Goal: Transaction & Acquisition: Download file/media

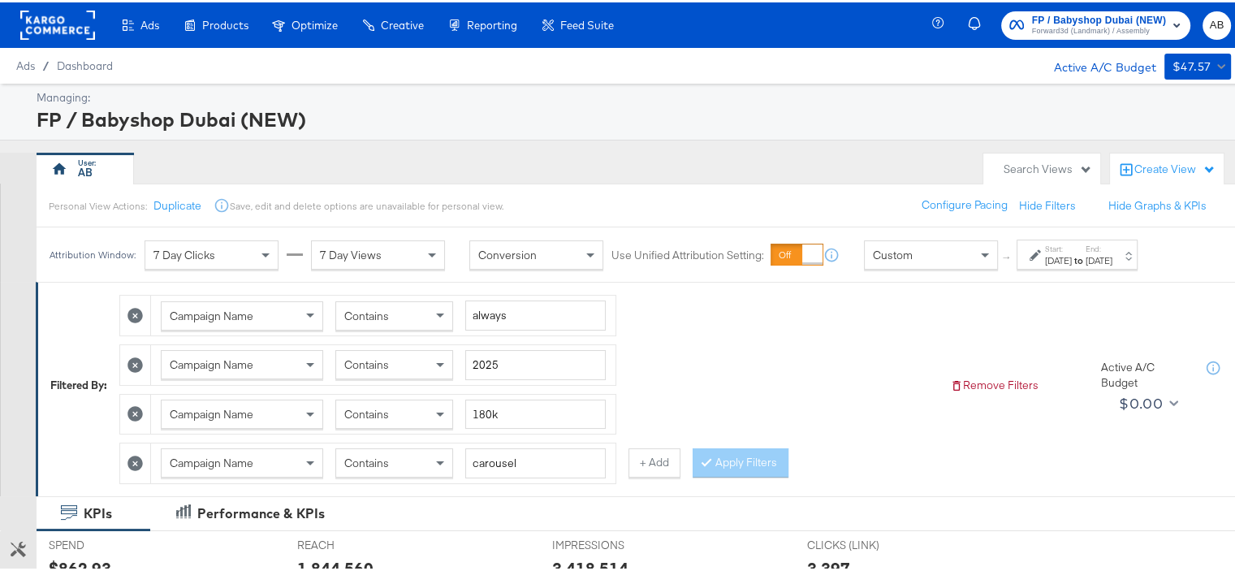
click at [135, 459] on icon at bounding box center [134, 460] width 15 height 15
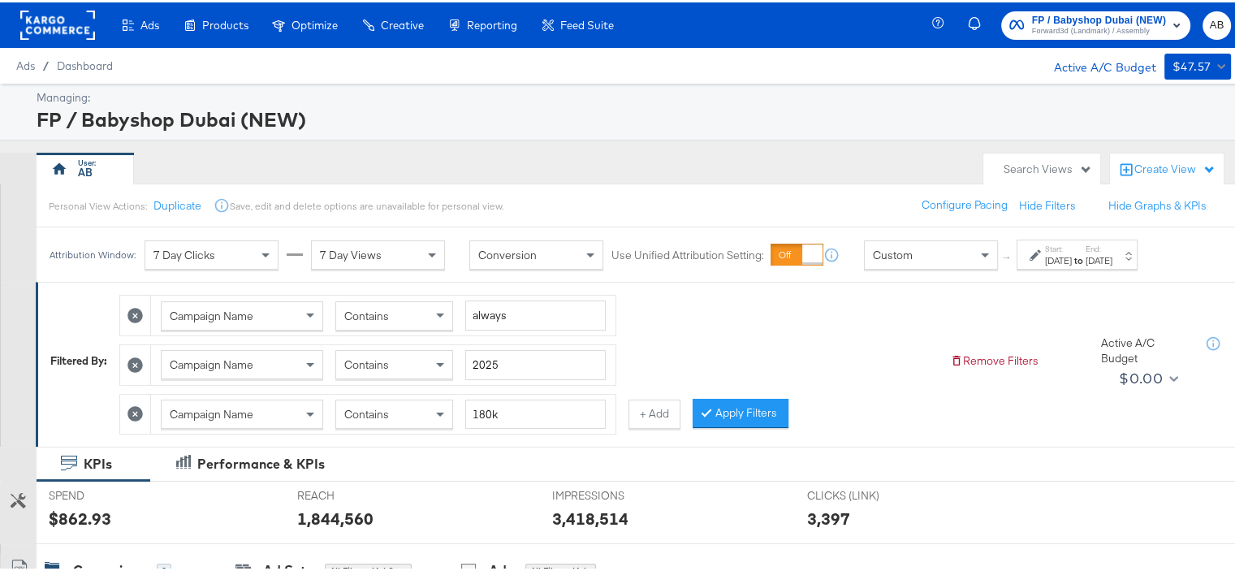
click at [1112, 258] on div "[DATE]" at bounding box center [1099, 258] width 27 height 13
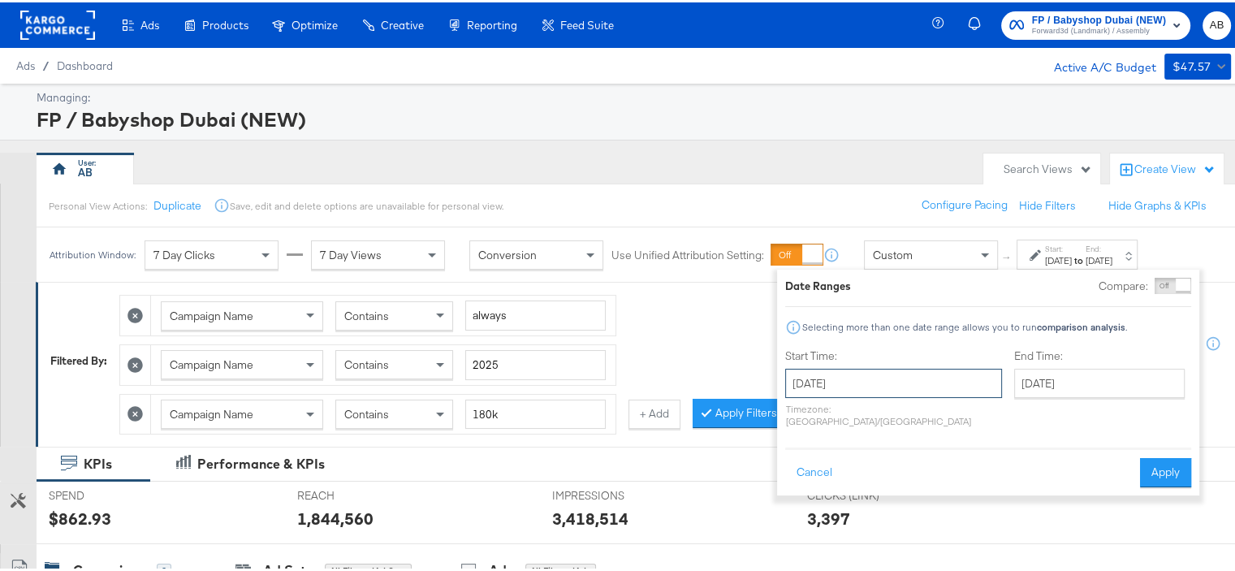
click at [903, 388] on input "[DATE]" at bounding box center [893, 380] width 217 height 29
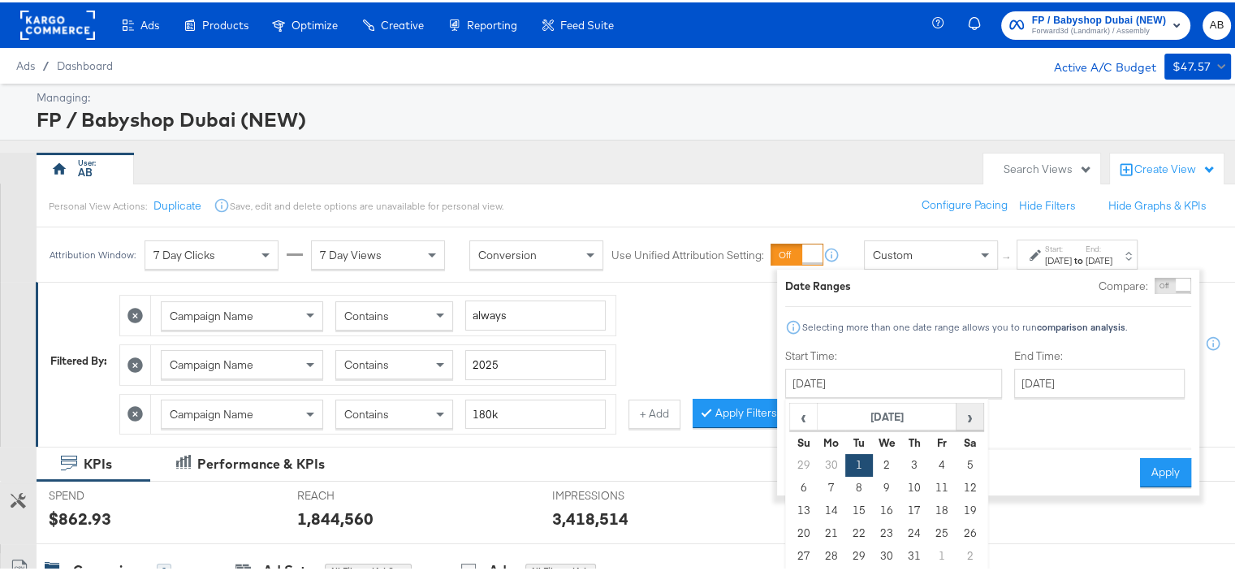
click at [974, 421] on span "›" at bounding box center [969, 414] width 25 height 24
click at [944, 459] on td "1" at bounding box center [942, 462] width 28 height 23
type input "[DATE]"
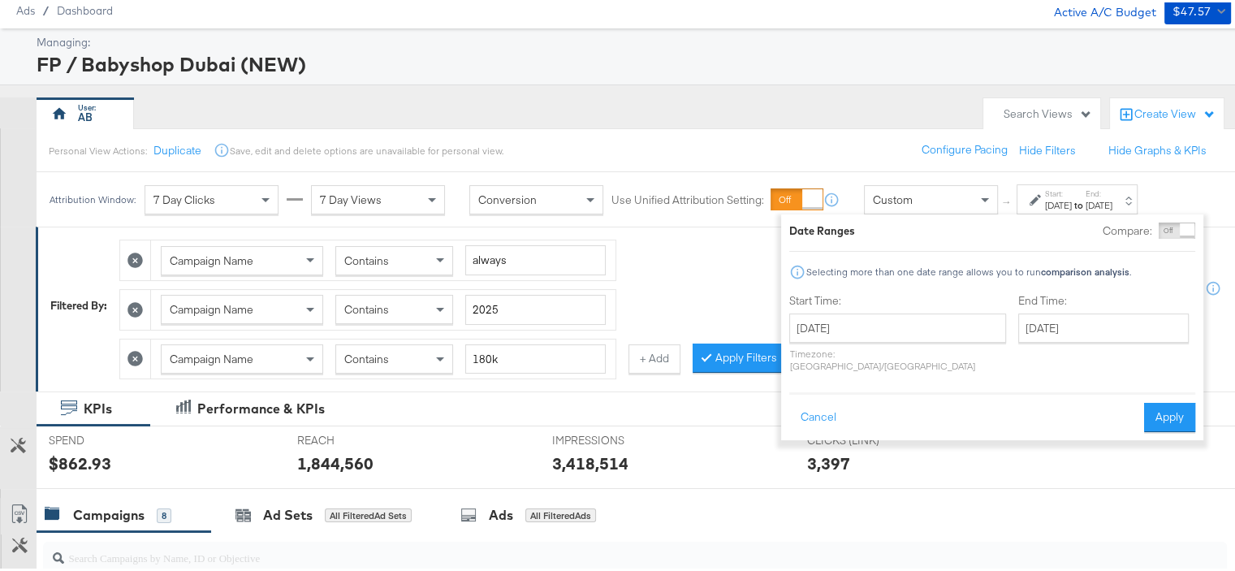
scroll to position [81, 0]
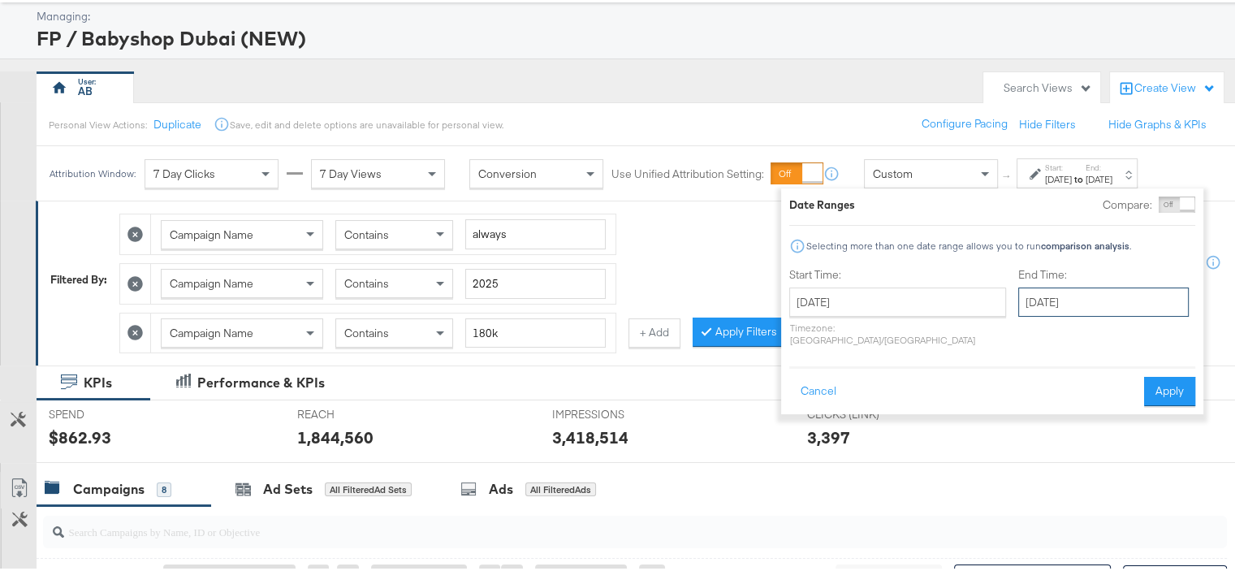
click at [1064, 305] on input "[DATE]" at bounding box center [1103, 299] width 171 height 29
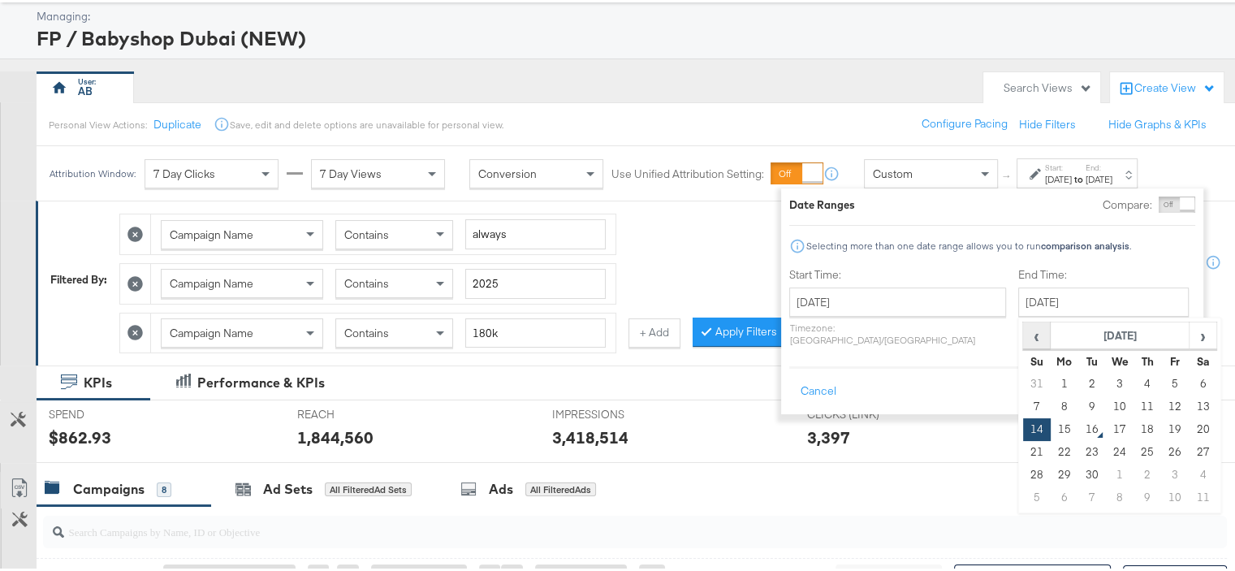
click at [1024, 334] on span "‹" at bounding box center [1036, 333] width 25 height 24
click at [1023, 490] on td "31" at bounding box center [1037, 495] width 28 height 23
type input "[DATE]"
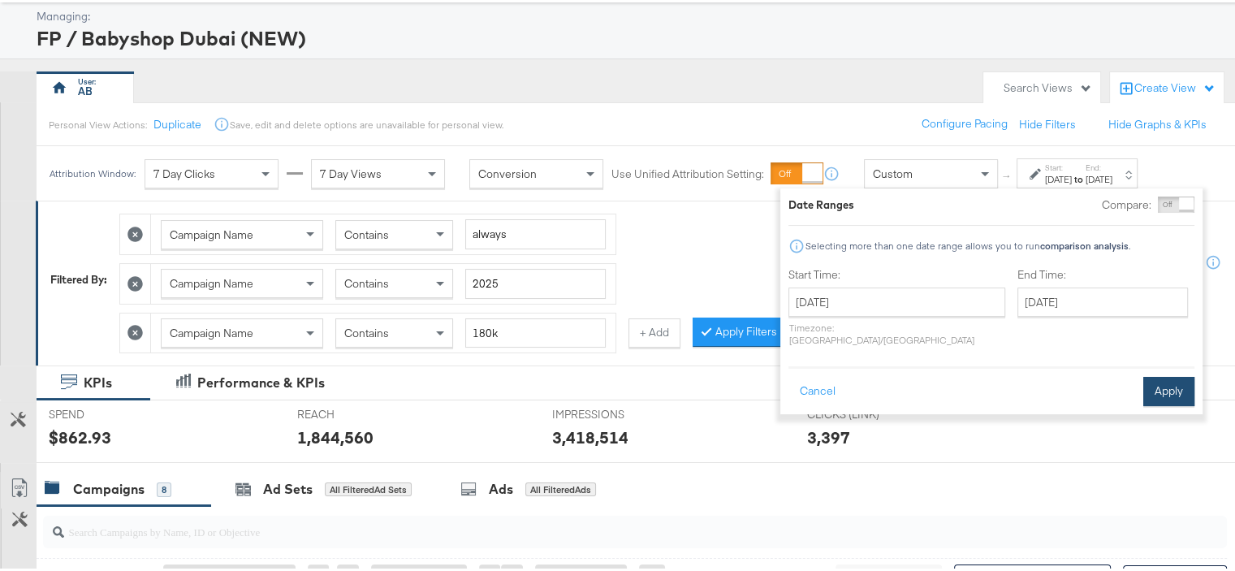
click at [1167, 374] on button "Apply" at bounding box center [1168, 388] width 51 height 29
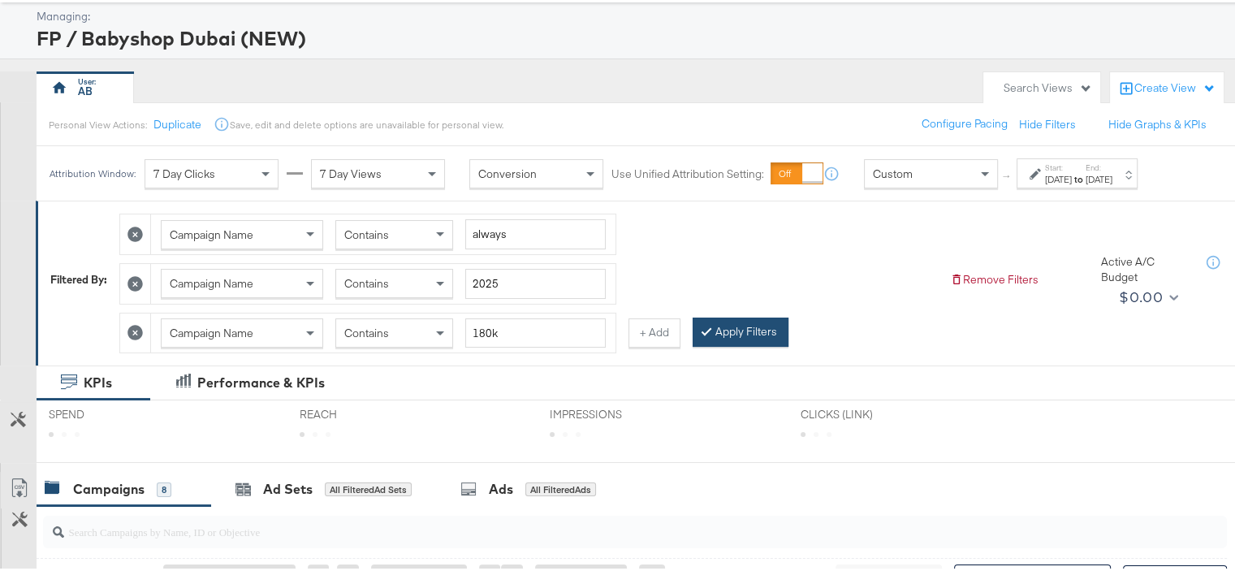
click at [744, 334] on button "Apply Filters" at bounding box center [741, 329] width 96 height 29
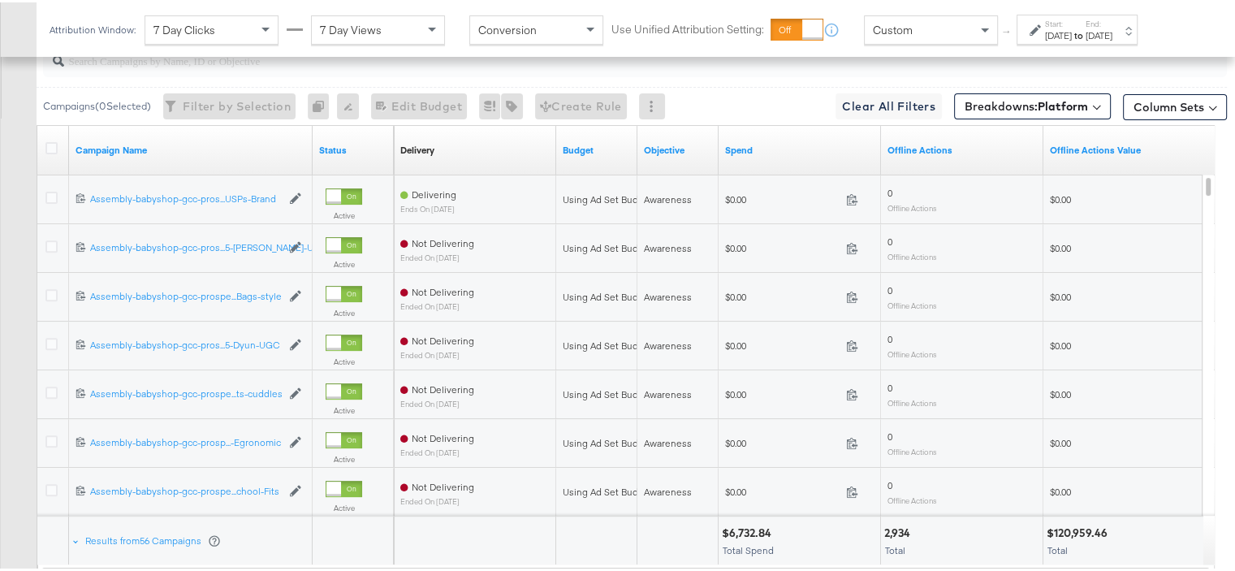
scroll to position [659, 0]
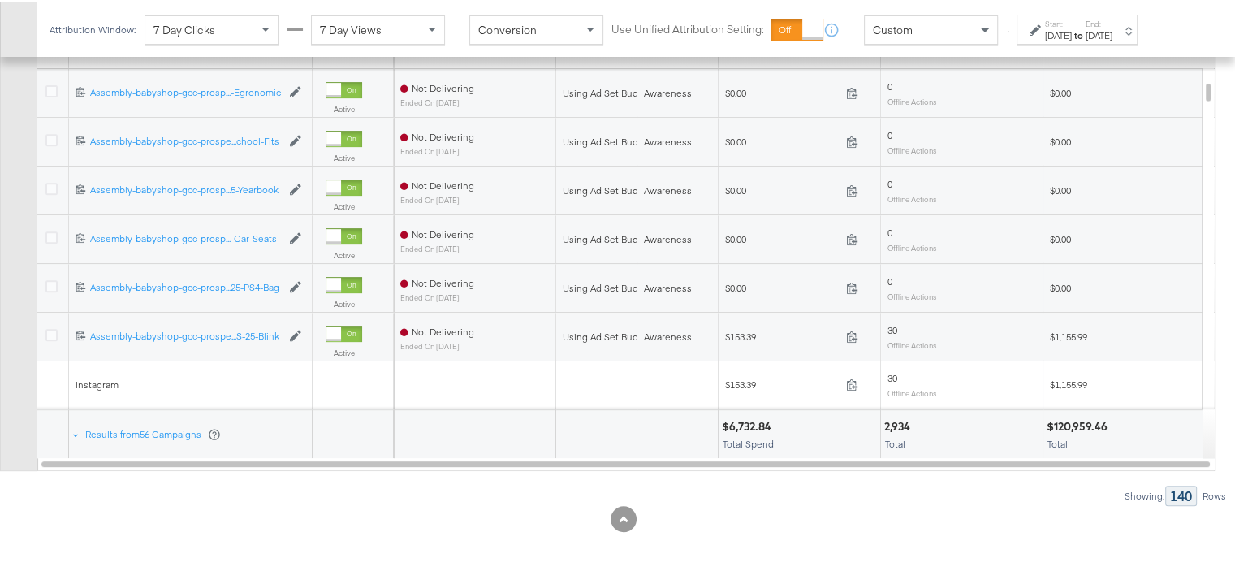
click at [1071, 422] on div "$120,959.46" at bounding box center [1080, 424] width 66 height 15
drag, startPoint x: 741, startPoint y: 517, endPoint x: 795, endPoint y: 516, distance: 53.6
click at [741, 517] on div at bounding box center [623, 516] width 1247 height 26
drag, startPoint x: 1114, startPoint y: 421, endPoint x: 1053, endPoint y: 421, distance: 60.9
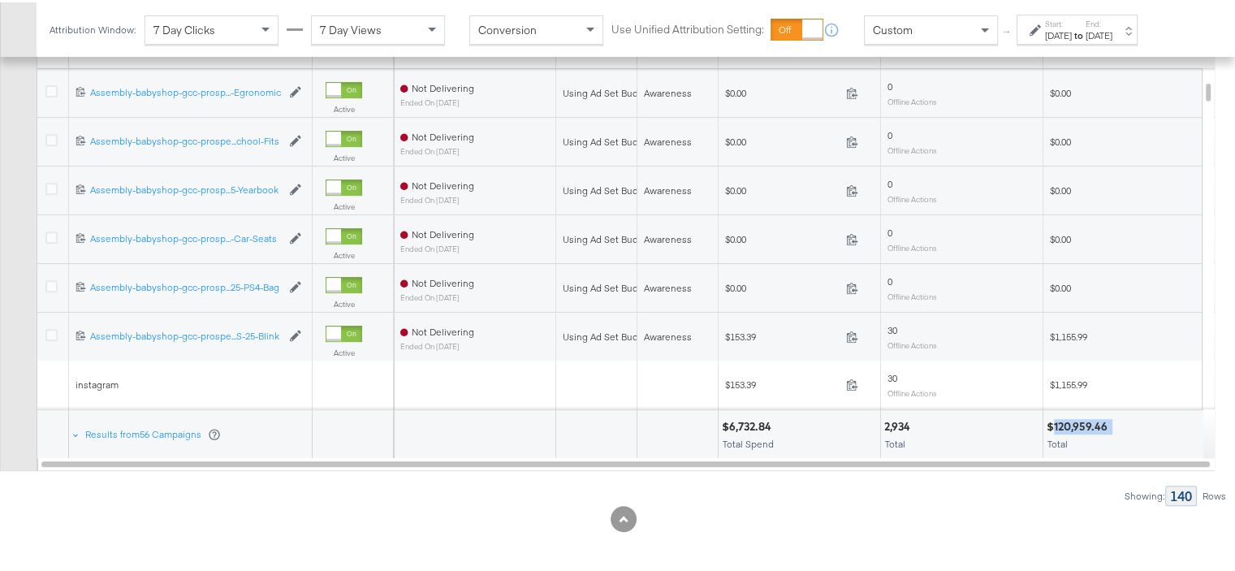
click at [1053, 421] on div "$120,959.46" at bounding box center [1124, 424] width 155 height 15
copy div "120,959.46"
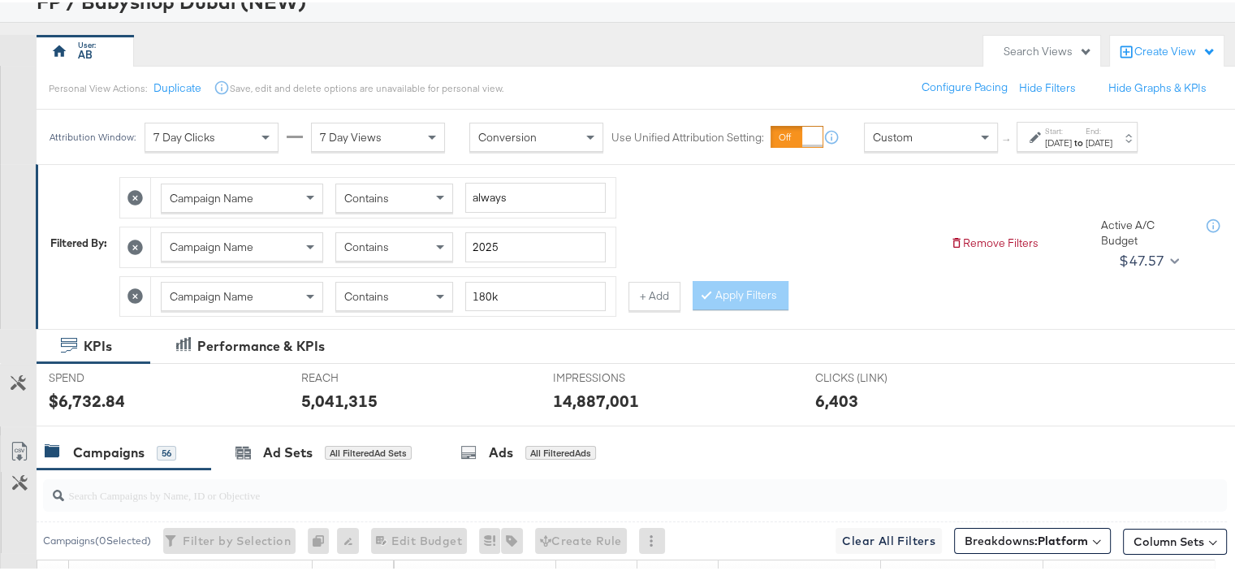
scroll to position [0, 0]
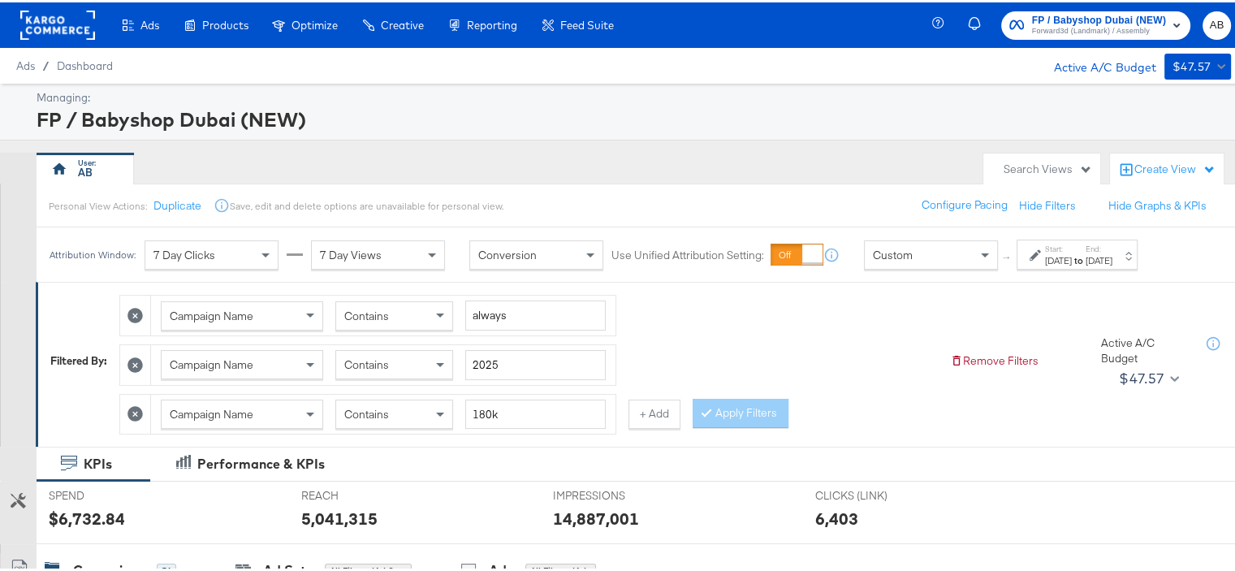
click at [1072, 254] on div "[DATE]" at bounding box center [1058, 258] width 27 height 13
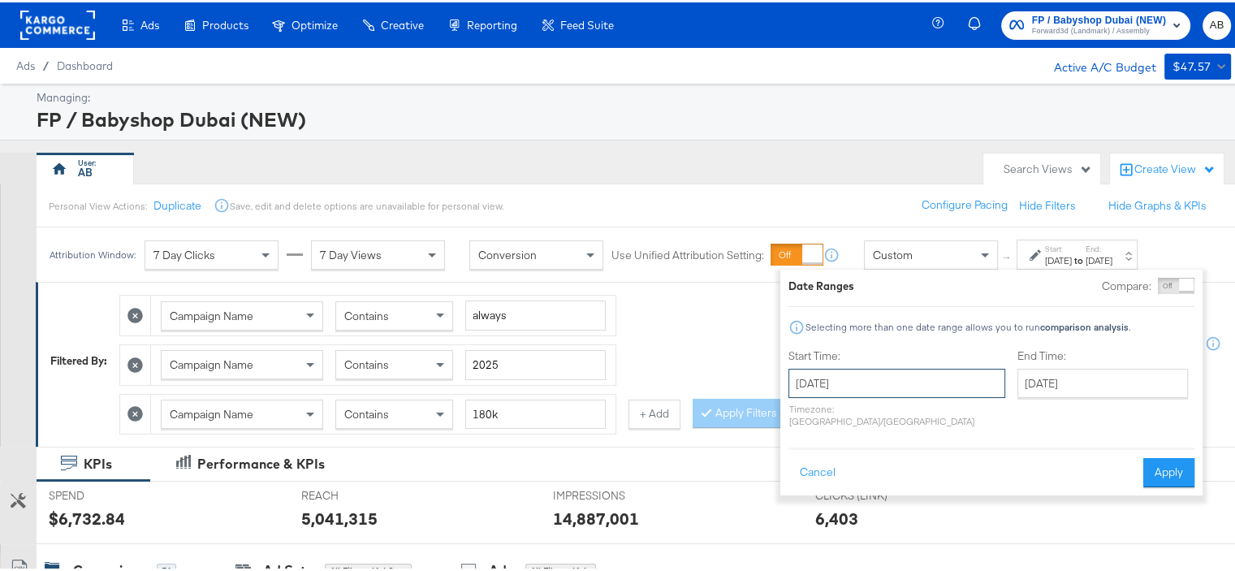
click at [870, 384] on input "[DATE]" at bounding box center [896, 380] width 217 height 29
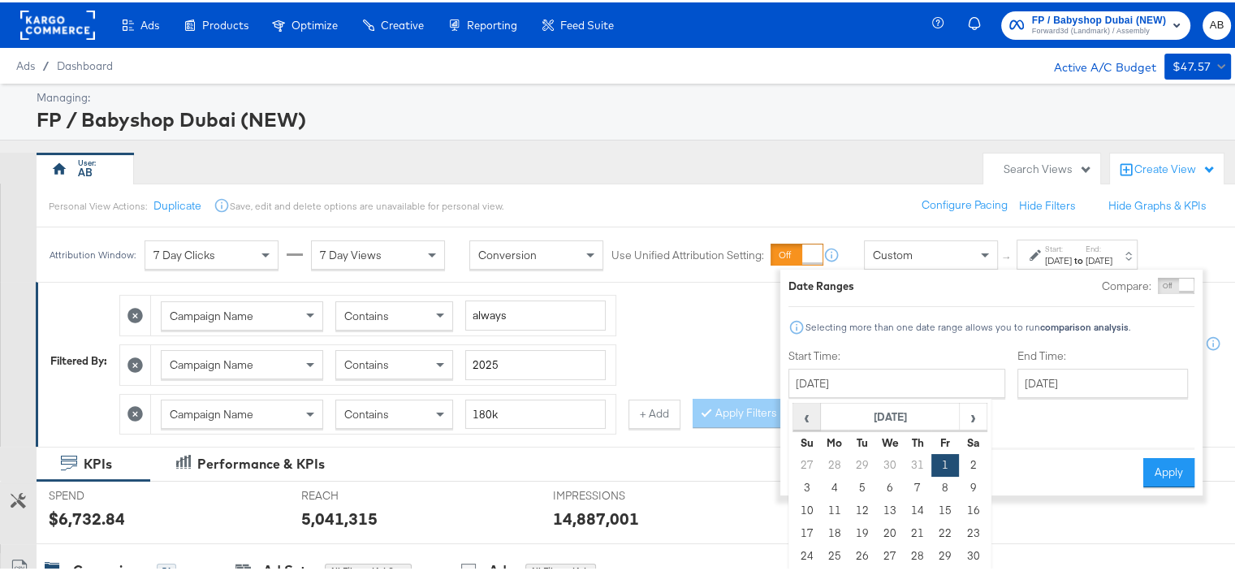
click at [803, 418] on span "‹" at bounding box center [806, 414] width 25 height 24
click at [867, 464] on td "1" at bounding box center [863, 462] width 28 height 23
type input "[DATE]"
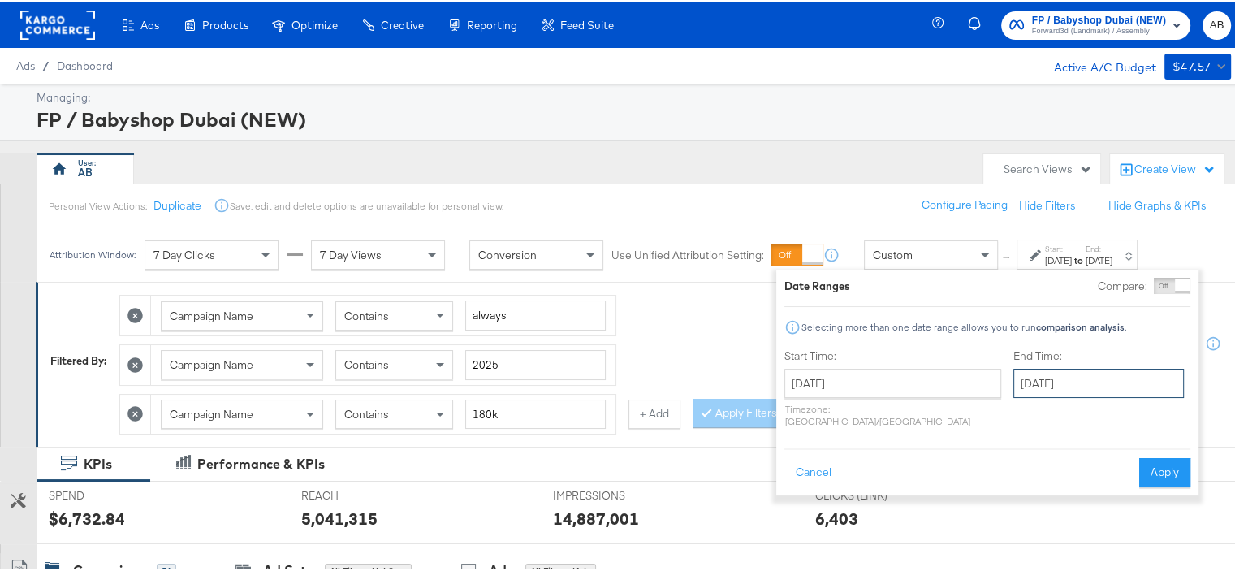
click at [1013, 387] on input "[DATE]" at bounding box center [1098, 380] width 171 height 29
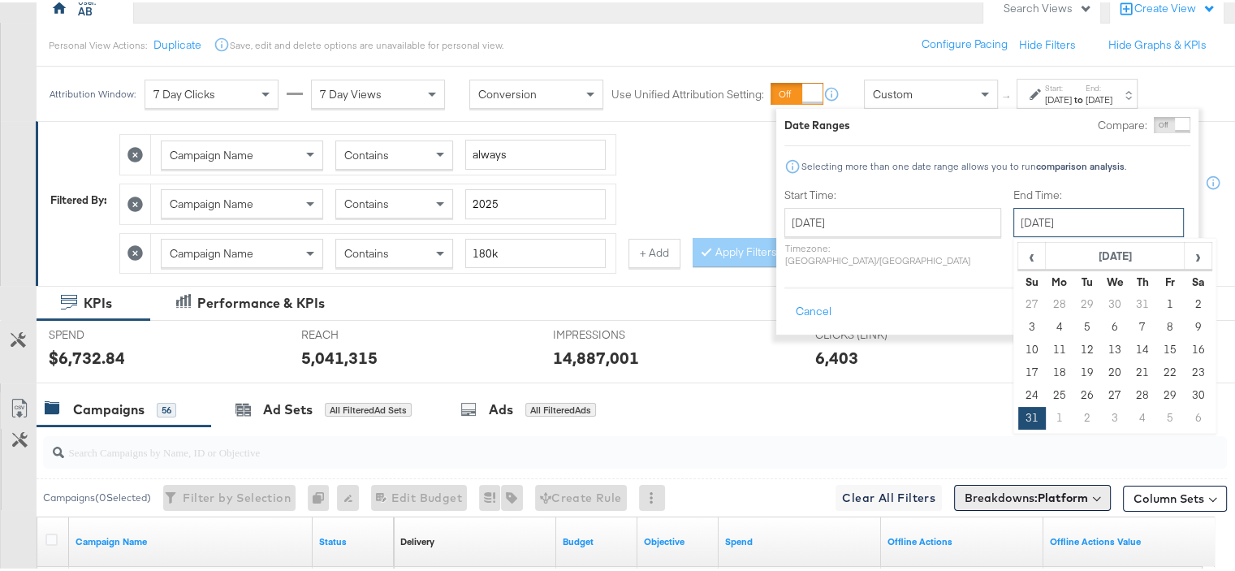
scroll to position [162, 0]
click at [1019, 252] on span "‹" at bounding box center [1031, 252] width 25 height 24
click at [1129, 392] on td "31" at bounding box center [1143, 391] width 28 height 23
type input "[DATE]"
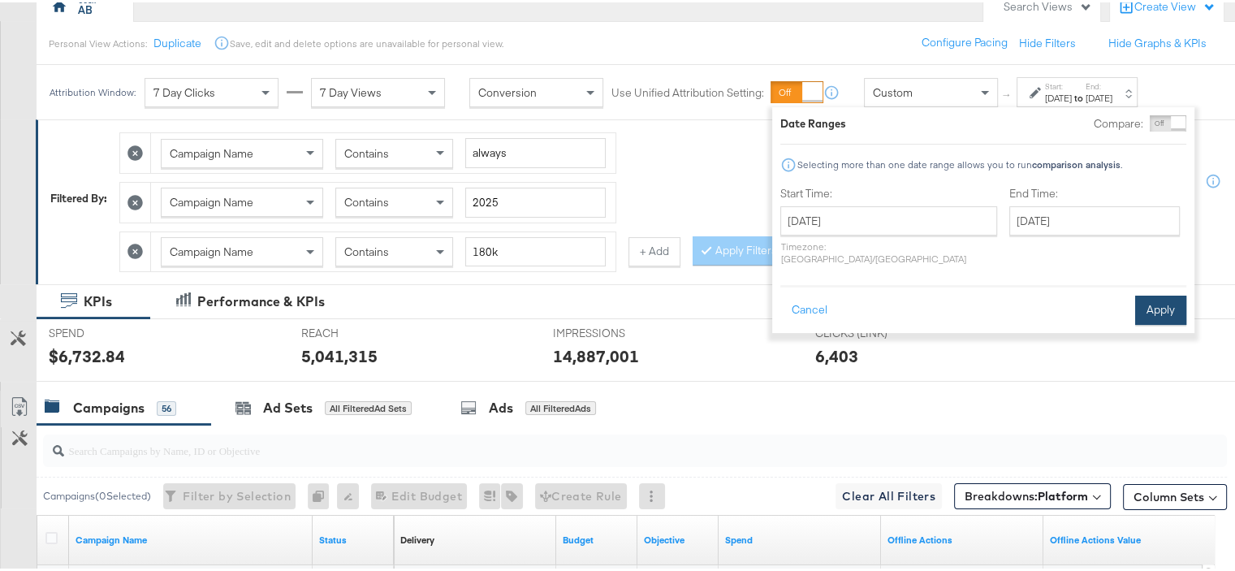
click at [1170, 304] on button "Apply" at bounding box center [1160, 307] width 51 height 29
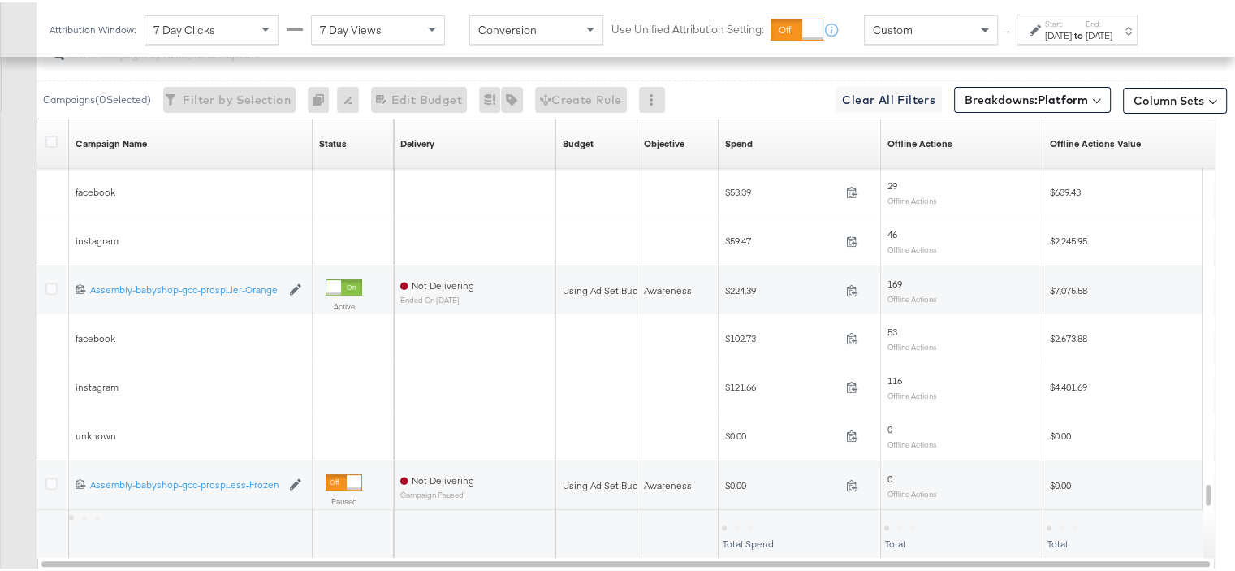
scroll to position [659, 0]
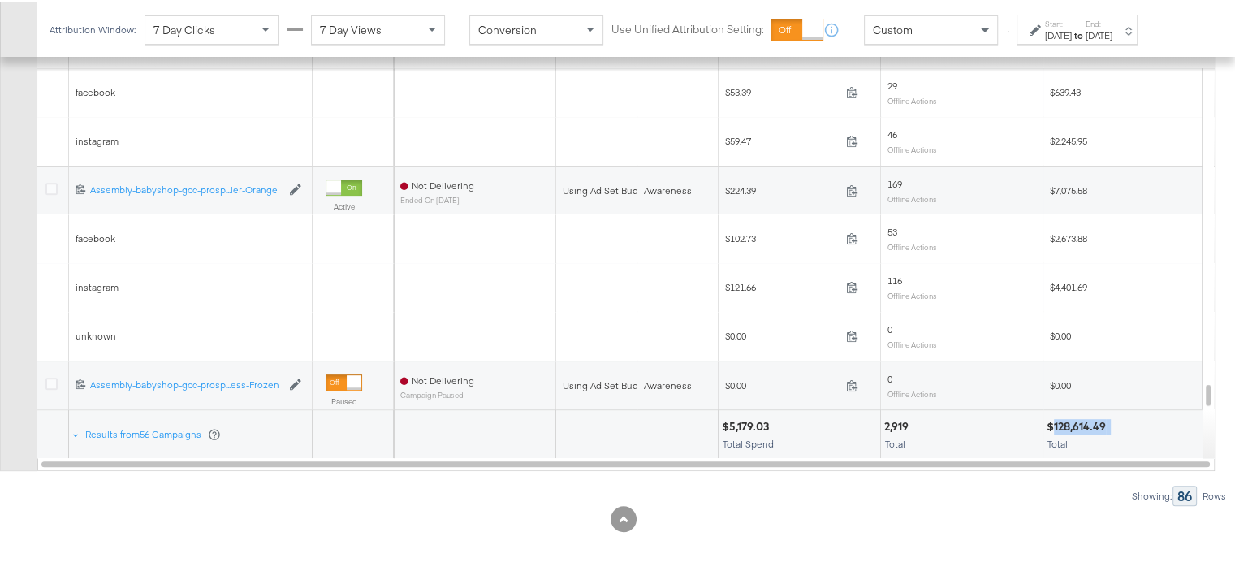
drag, startPoint x: 1115, startPoint y: 417, endPoint x: 1056, endPoint y: 418, distance: 59.3
click at [1056, 418] on div "$128,614.49" at bounding box center [1124, 424] width 155 height 15
copy div "128,614.49"
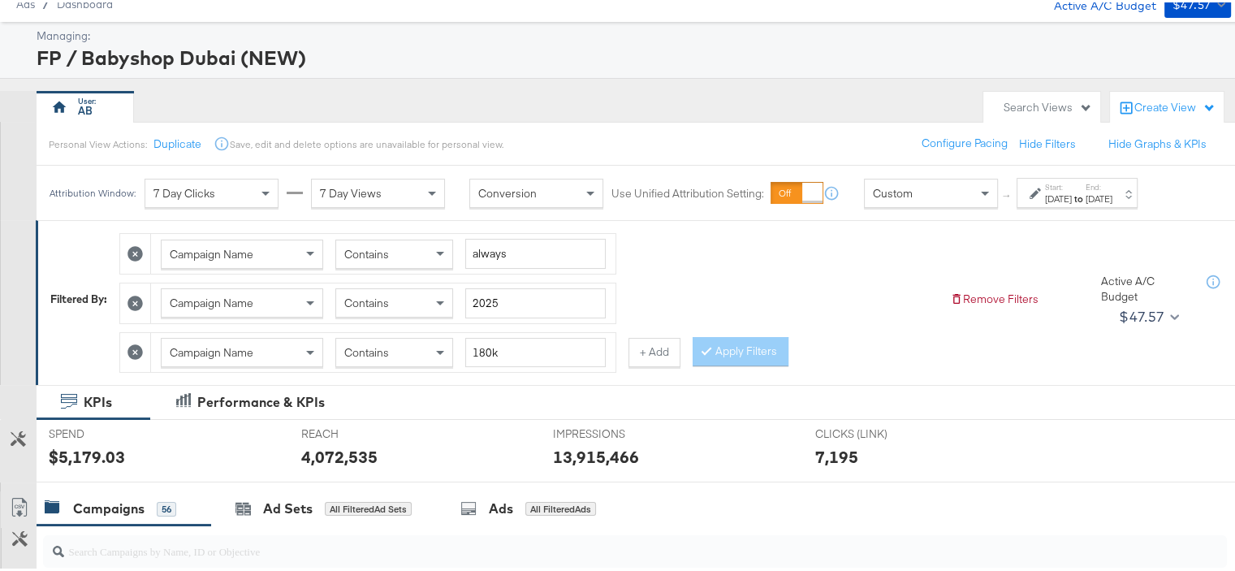
scroll to position [90, 0]
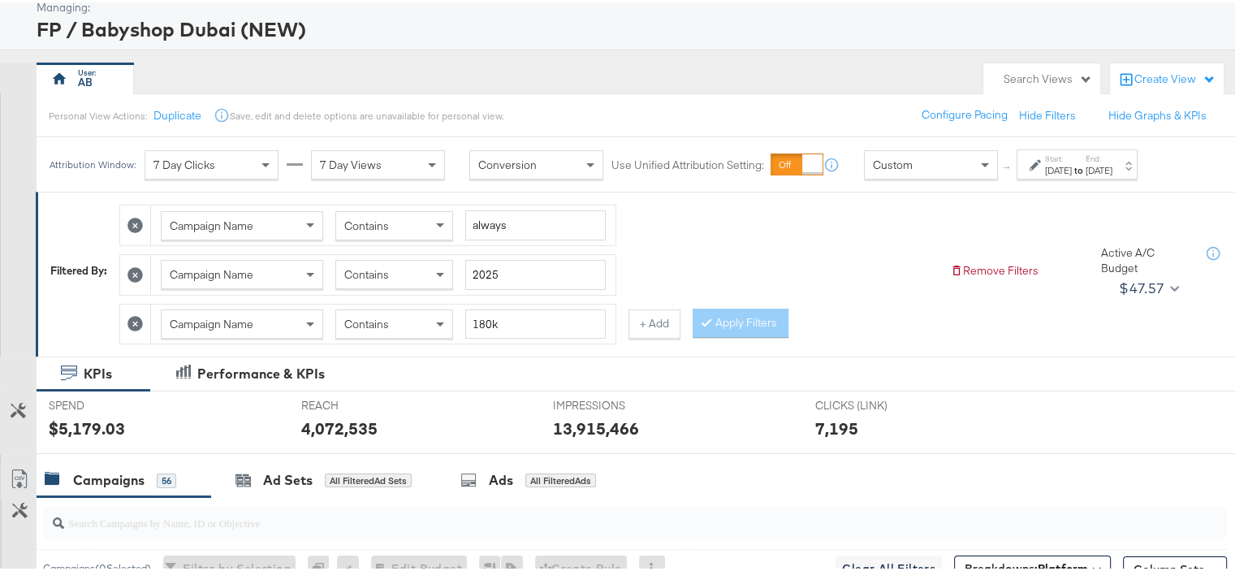
click at [1072, 153] on label "Start:" at bounding box center [1058, 156] width 27 height 11
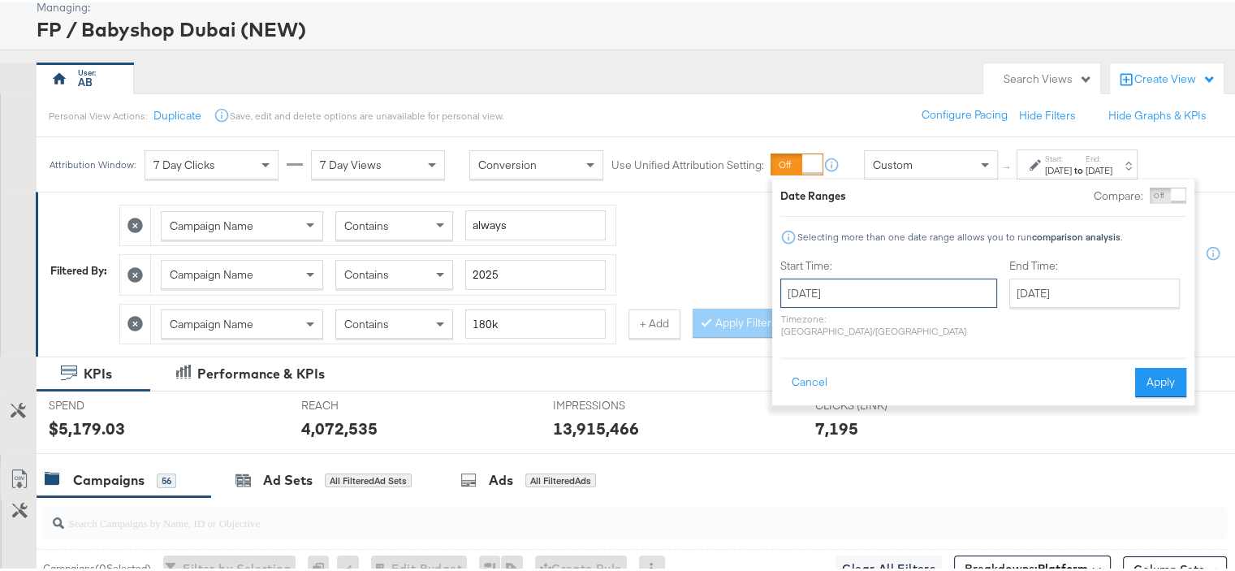
click at [885, 298] on input "[DATE]" at bounding box center [888, 290] width 217 height 29
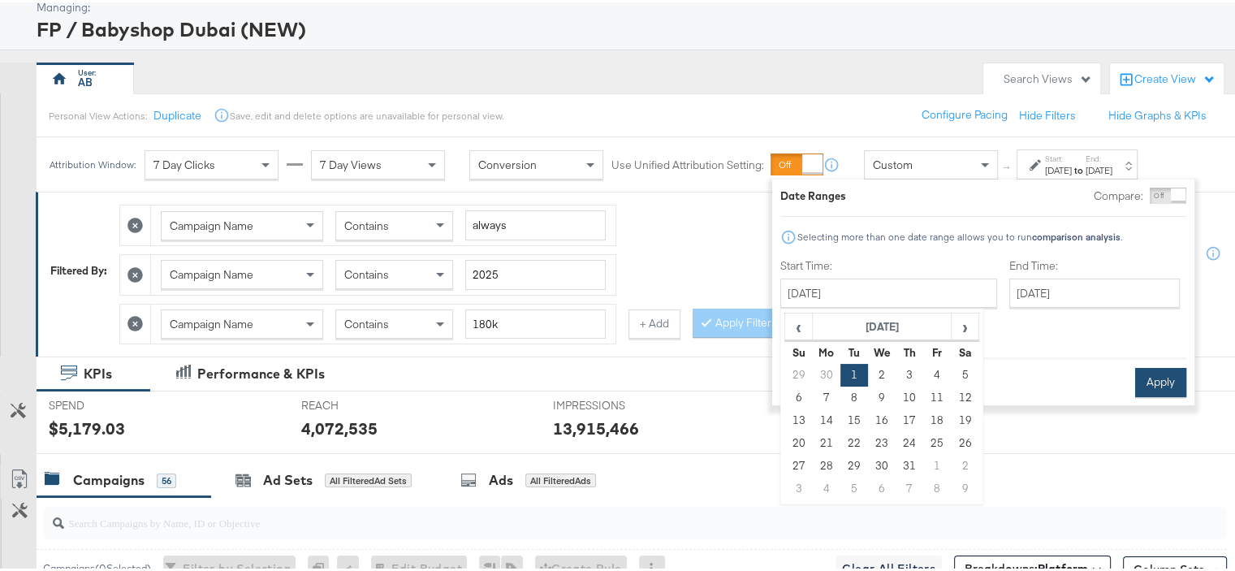
click at [1157, 365] on button "Apply" at bounding box center [1160, 379] width 51 height 29
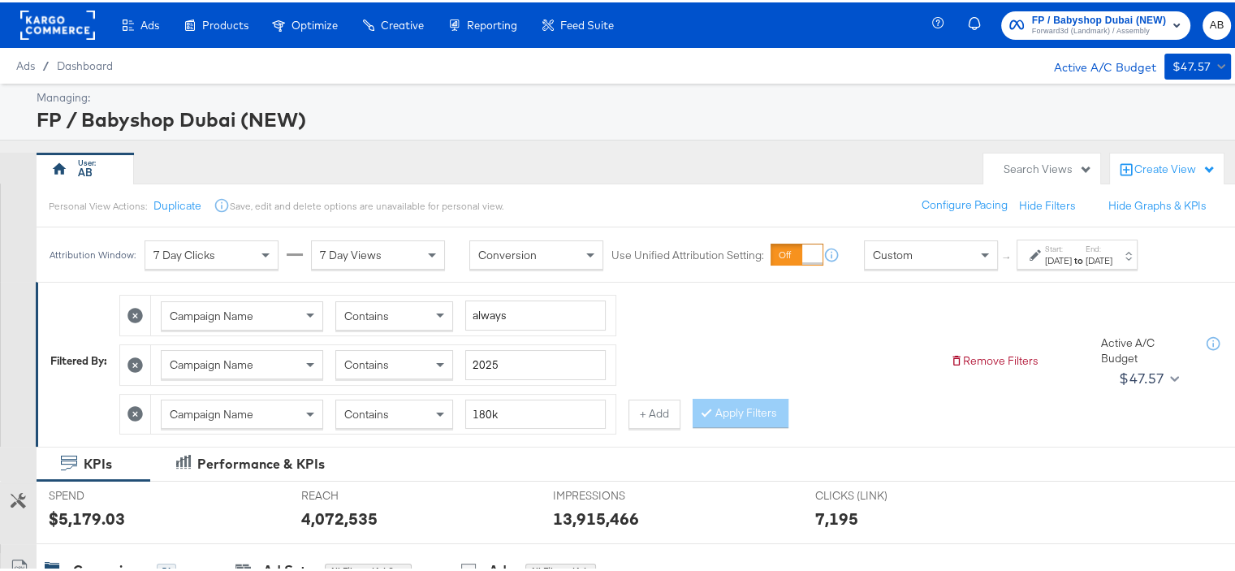
scroll to position [162, 0]
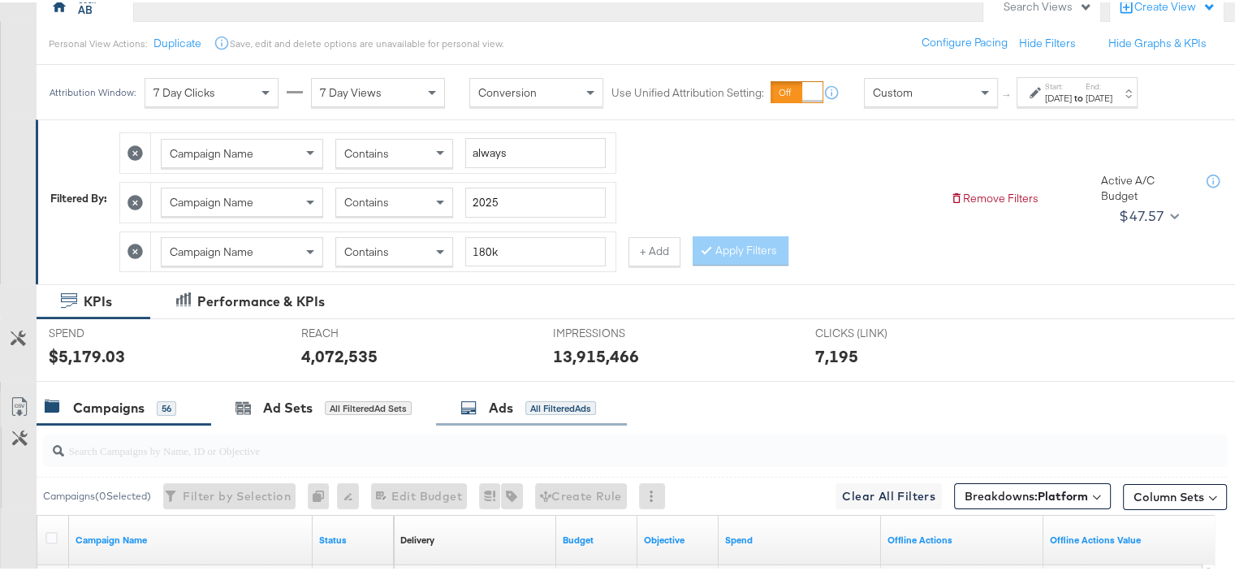
click at [548, 399] on div "All Filtered Ads" at bounding box center [560, 406] width 71 height 15
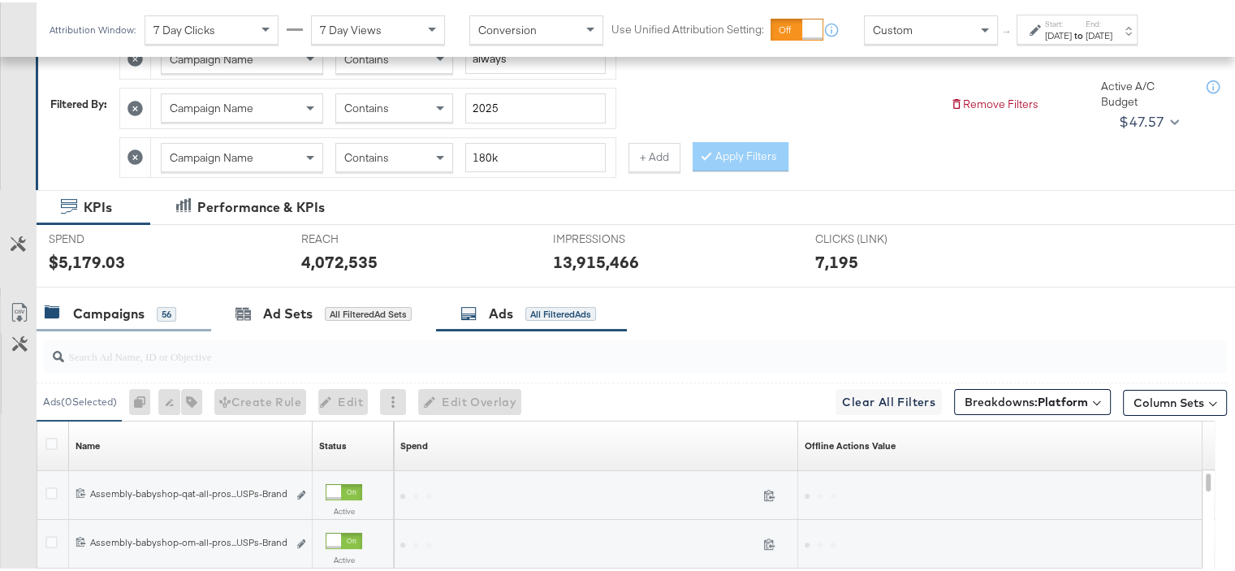
scroll to position [325, 0]
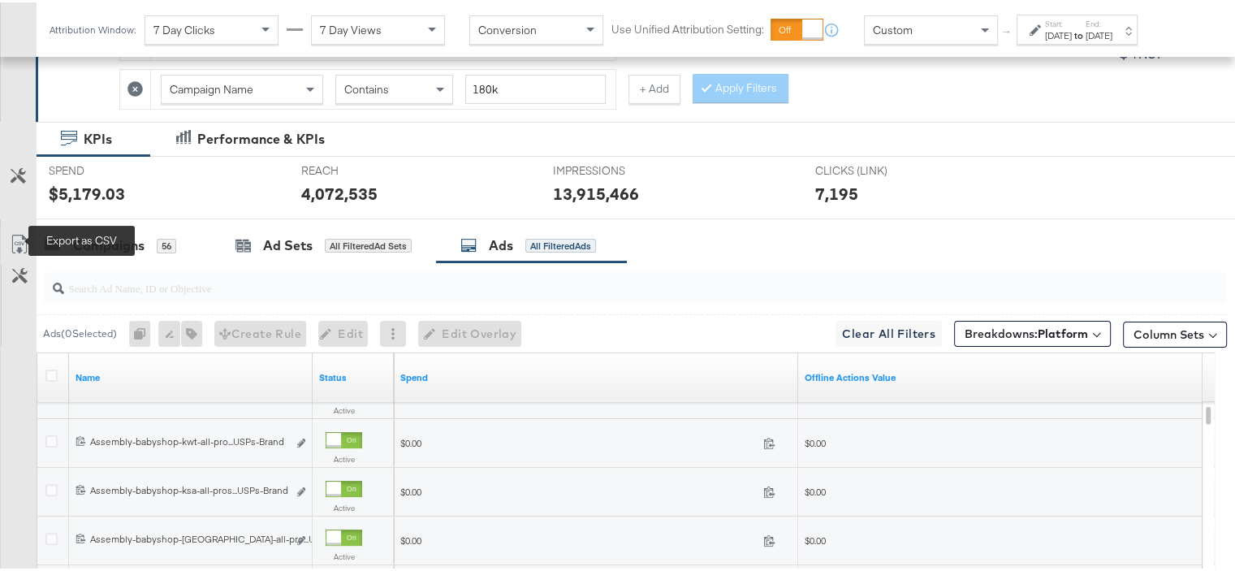
click at [11, 239] on icon at bounding box center [19, 241] width 19 height 19
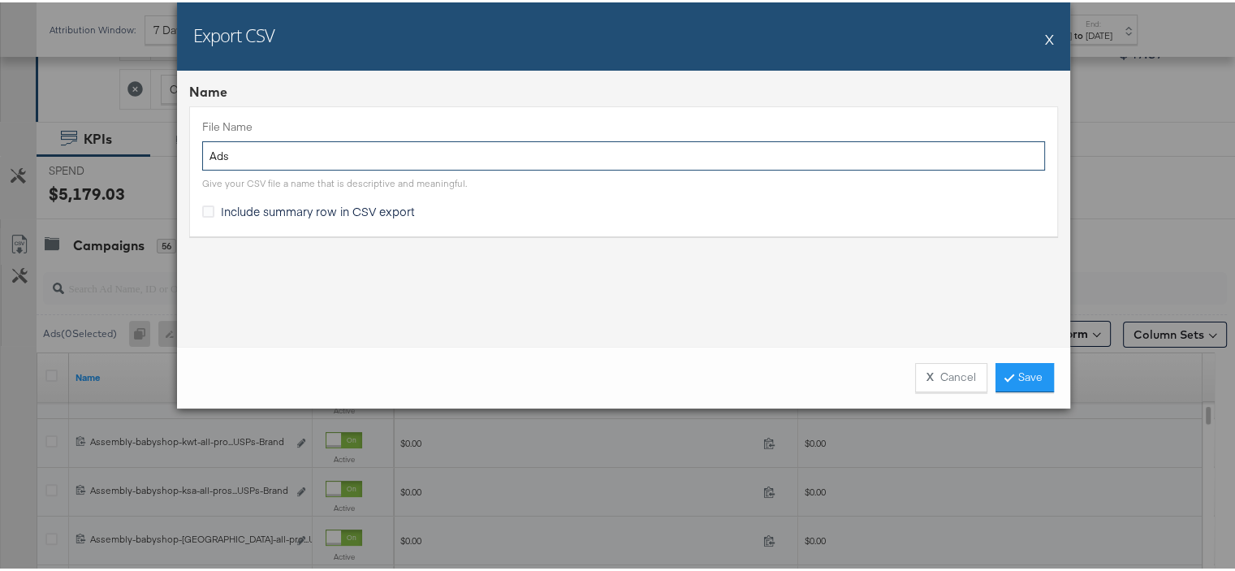
click at [291, 155] on input "Ads" at bounding box center [623, 154] width 843 height 30
type input "July-stitcher"
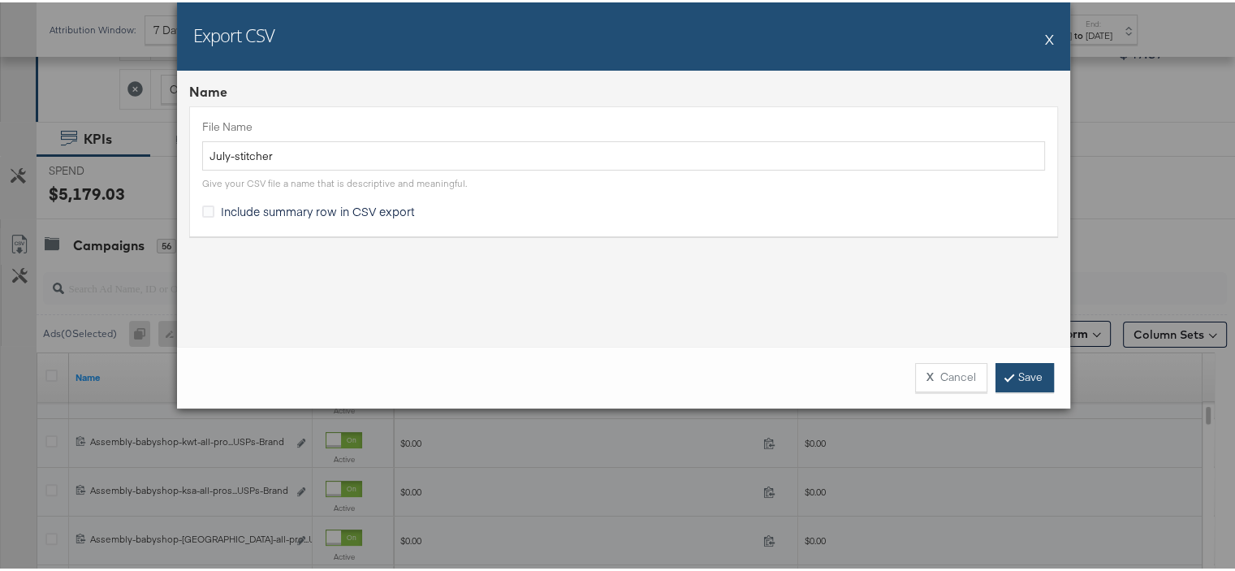
click at [1013, 371] on link "Save" at bounding box center [1024, 375] width 58 height 29
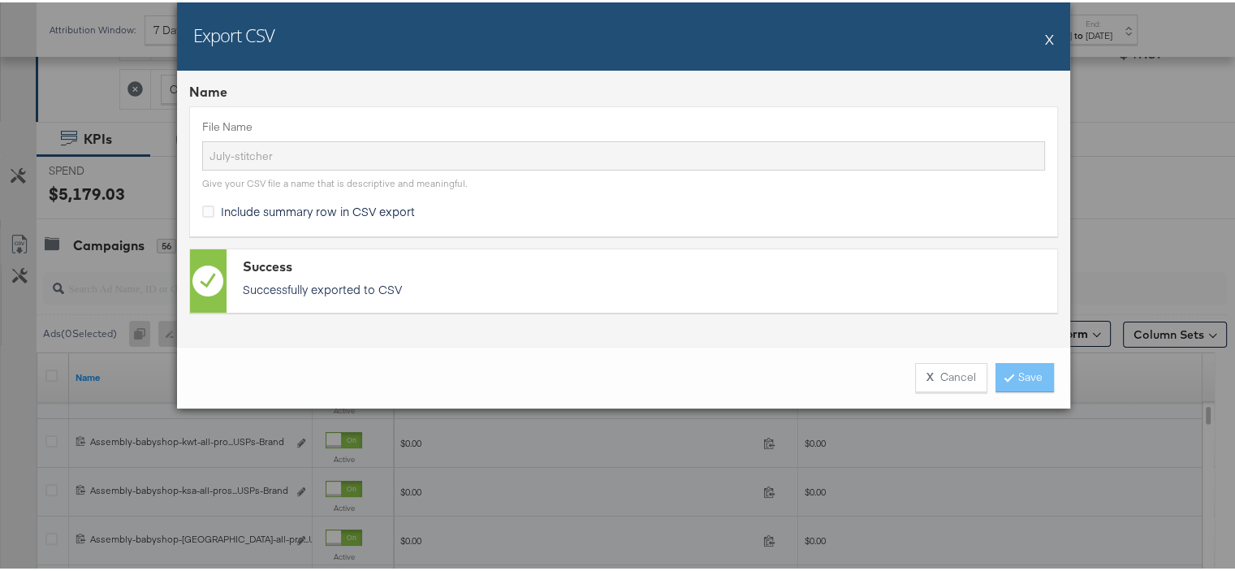
click at [1138, 96] on div "Export CSV X Name File Name July-stitcher Give your CSV file a name that is des…" at bounding box center [623, 285] width 1247 height 571
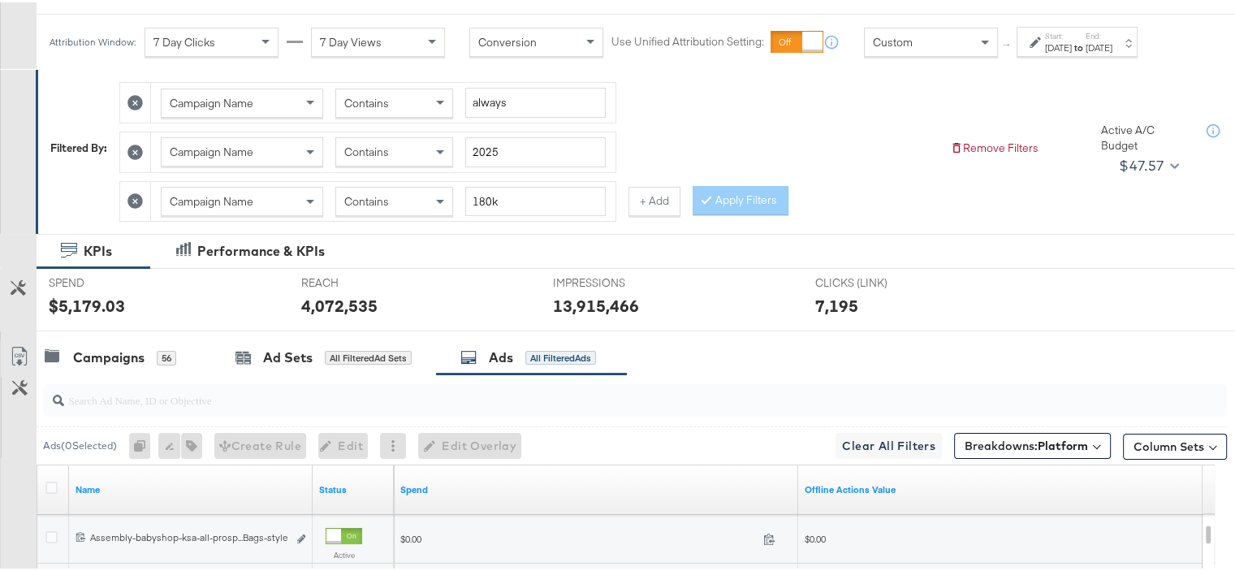
scroll to position [0, 0]
